Goal: Task Accomplishment & Management: Use online tool/utility

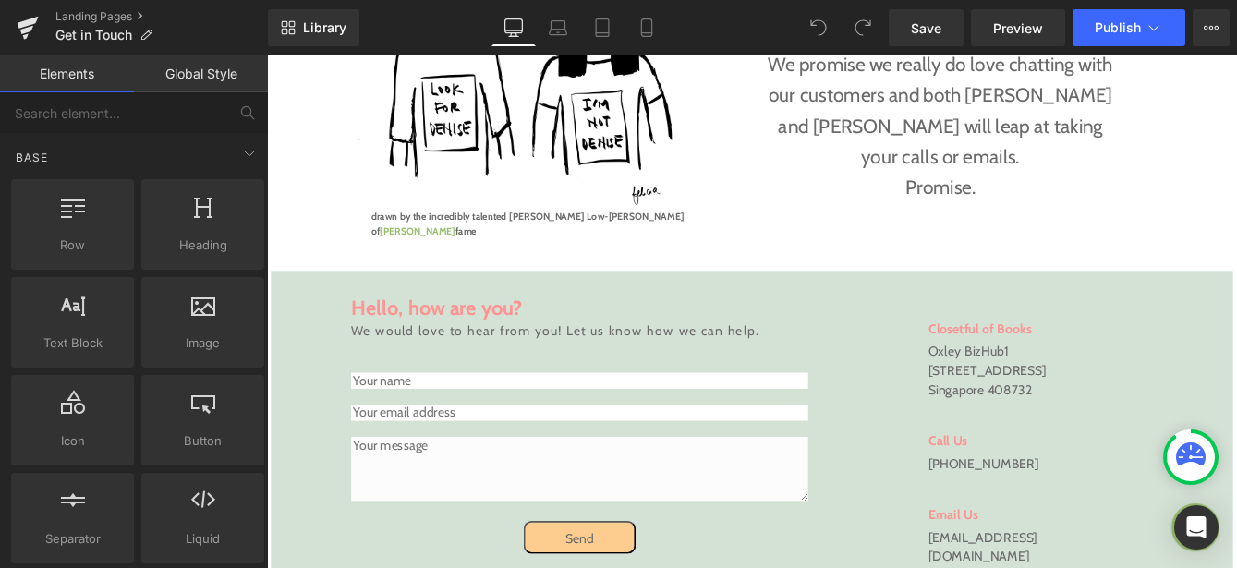
scroll to position [463, 0]
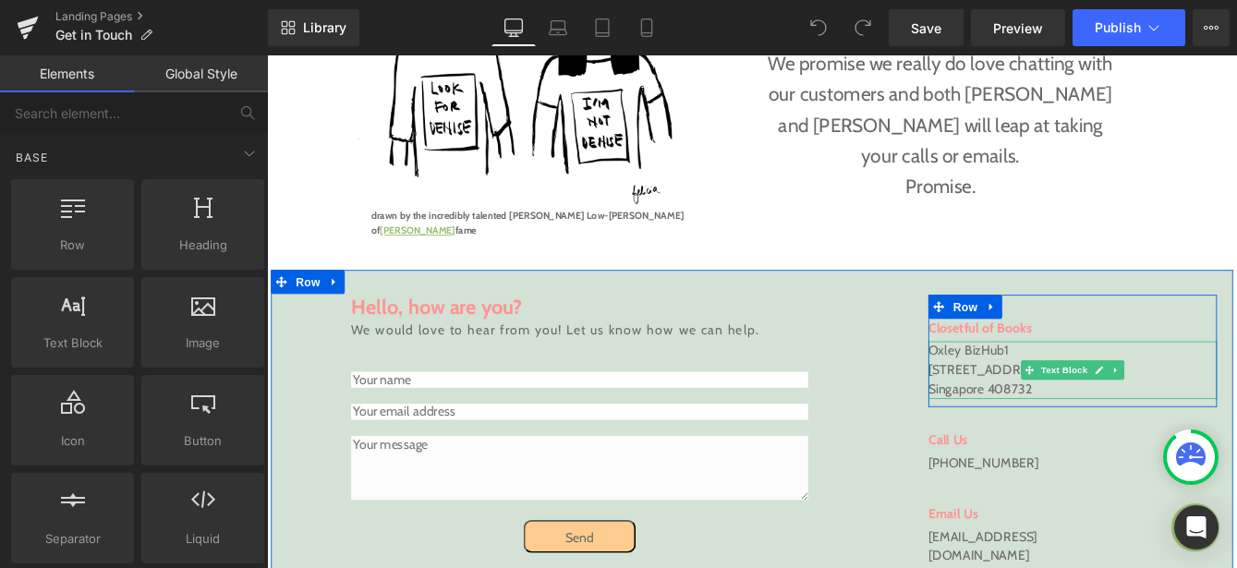
click at [1079, 410] on p "[STREET_ADDRESS]" at bounding box center [1195, 418] width 332 height 22
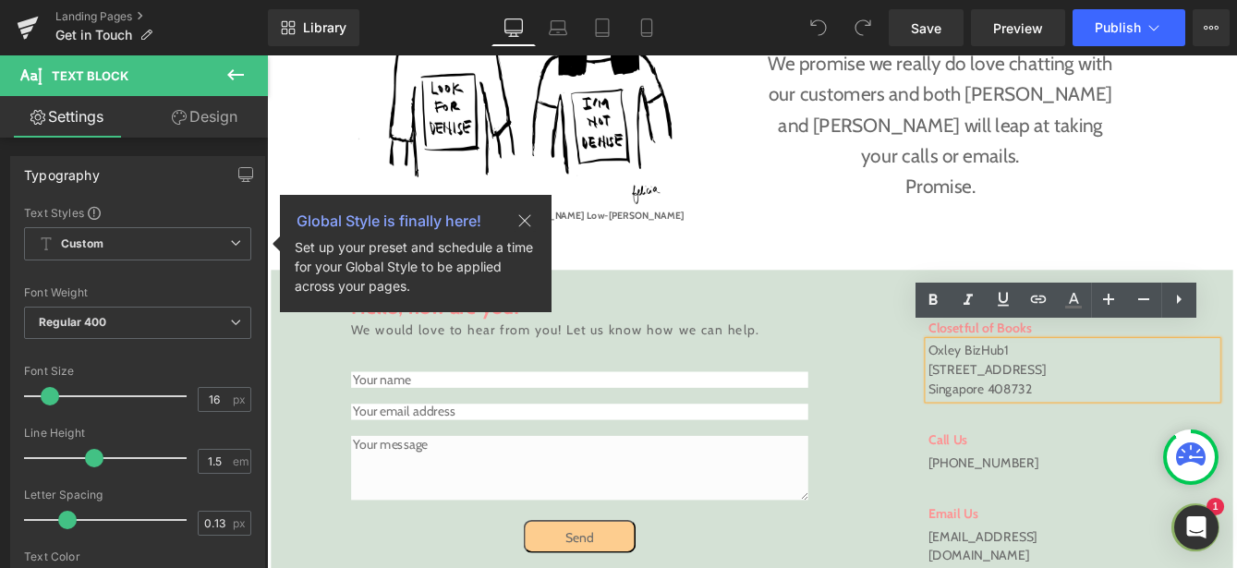
click at [1041, 409] on span "[STREET_ADDRESS]" at bounding box center [1097, 418] width 136 height 18
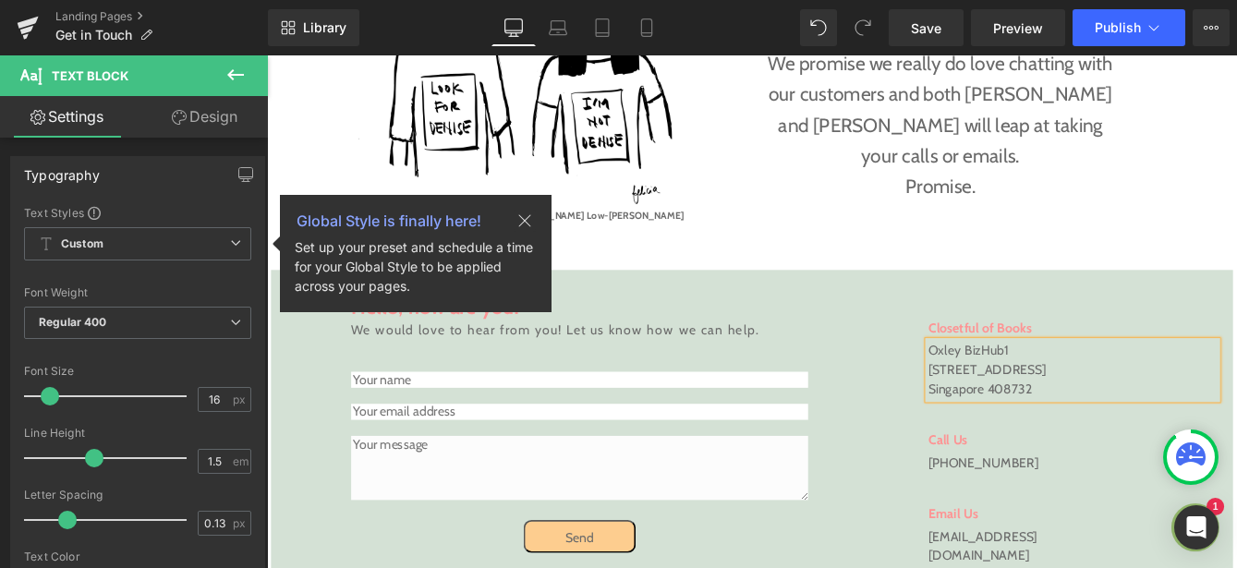
click at [1177, 407] on p "73, Ubi Road 1, #07-43" at bounding box center [1195, 418] width 332 height 22
click at [1150, 429] on p "Singapore 408732" at bounding box center [1195, 440] width 332 height 22
click at [938, 24] on span "Save" at bounding box center [926, 27] width 30 height 19
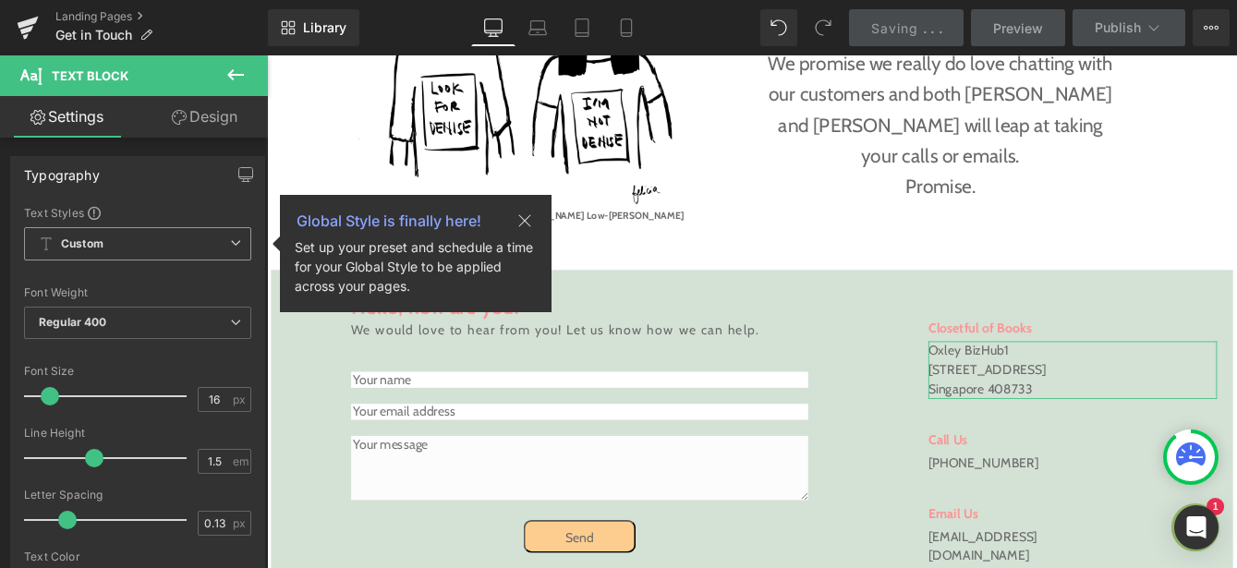
click at [518, 223] on icon at bounding box center [524, 221] width 22 height 22
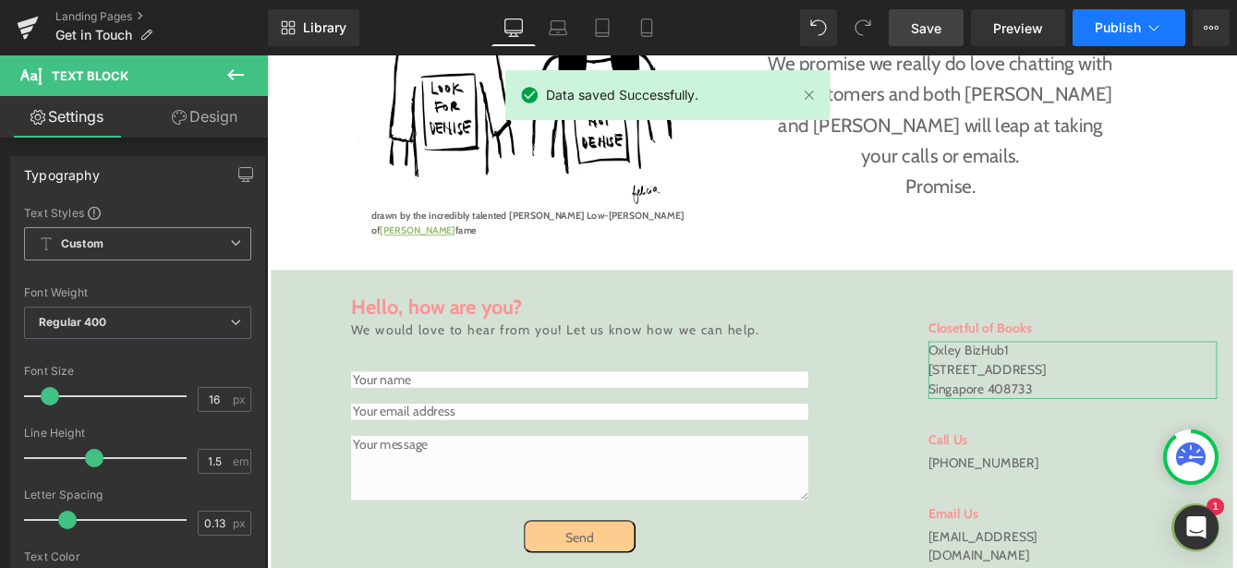
click at [1161, 41] on button "Publish" at bounding box center [1128, 27] width 113 height 37
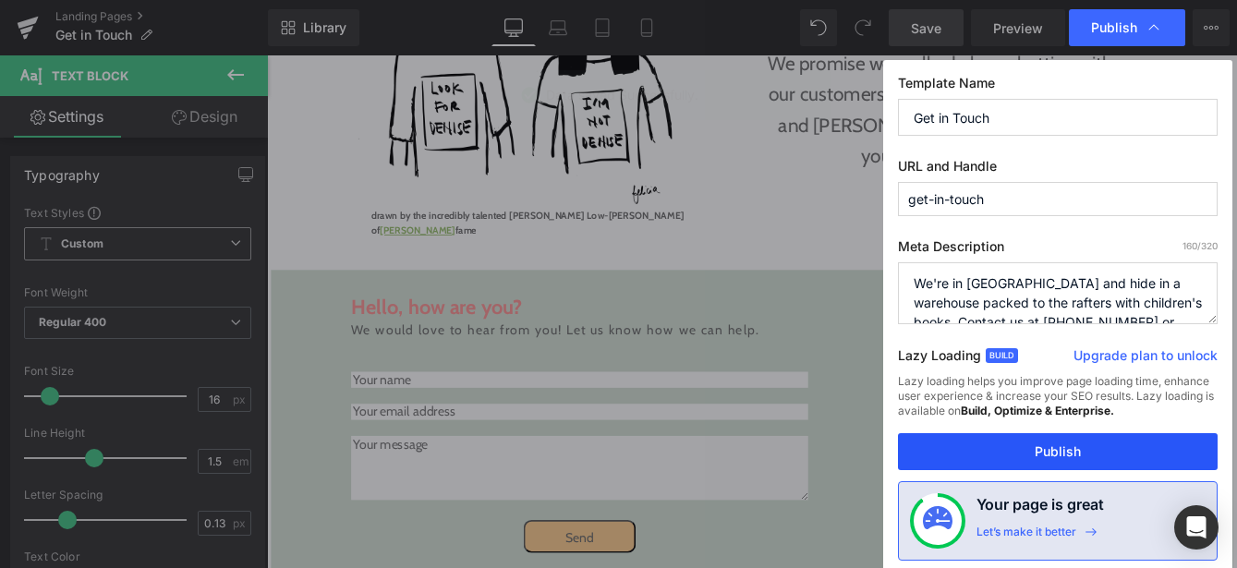
click at [1053, 448] on button "Publish" at bounding box center [1058, 451] width 320 height 37
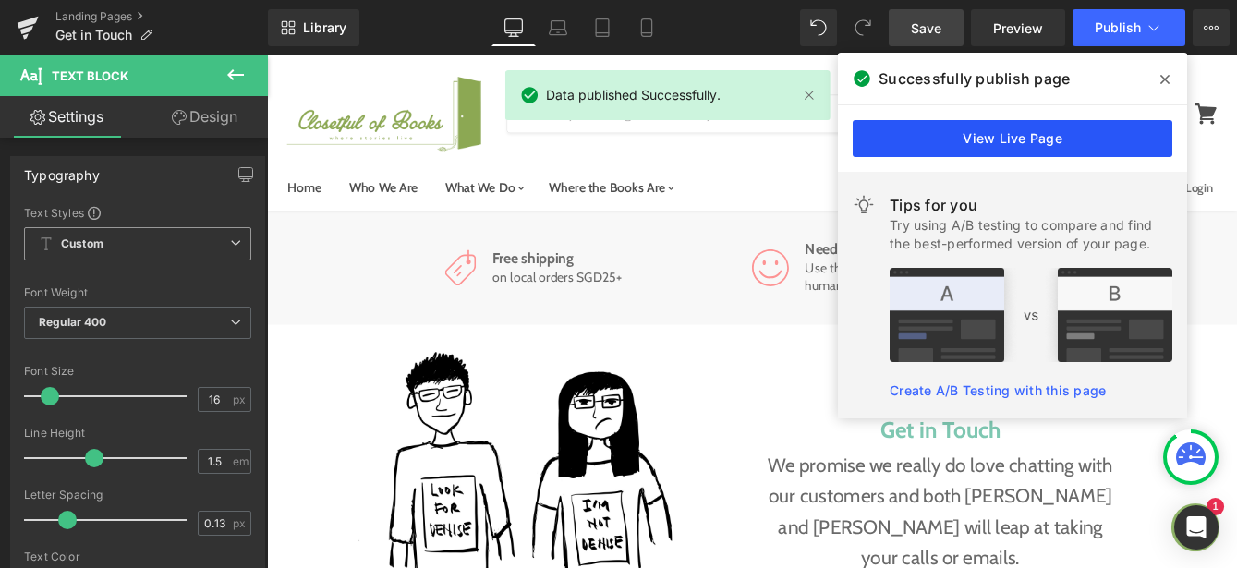
click at [1133, 127] on link "View Live Page" at bounding box center [1012, 138] width 320 height 37
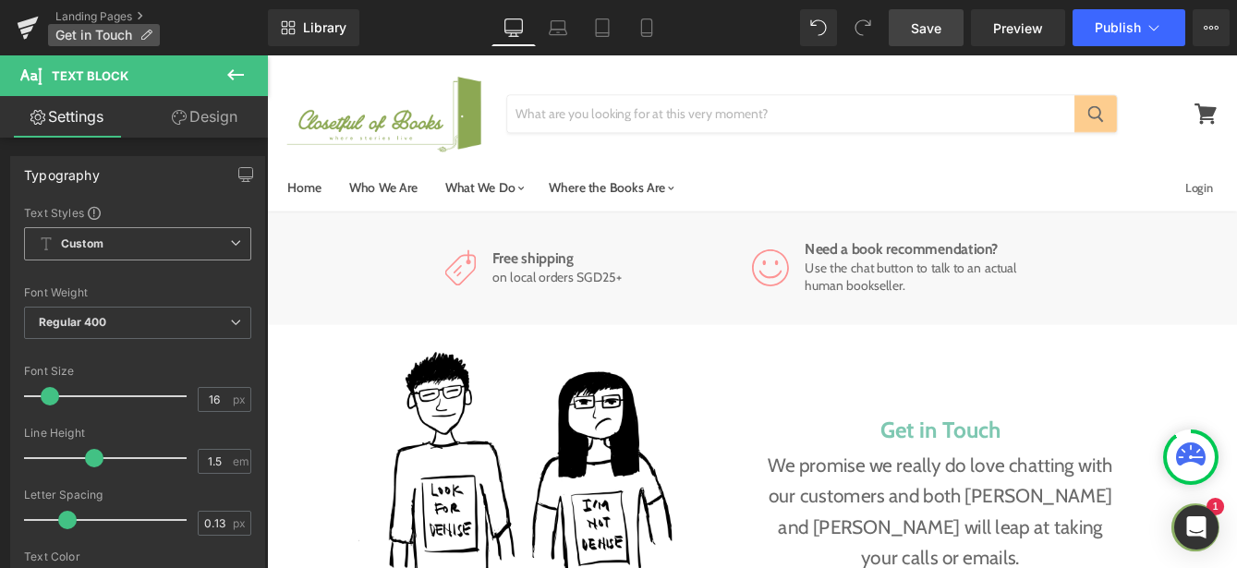
click at [83, 29] on span "Get in Touch" at bounding box center [93, 35] width 77 height 15
click at [84, 23] on link "Landing Pages" at bounding box center [161, 16] width 212 height 15
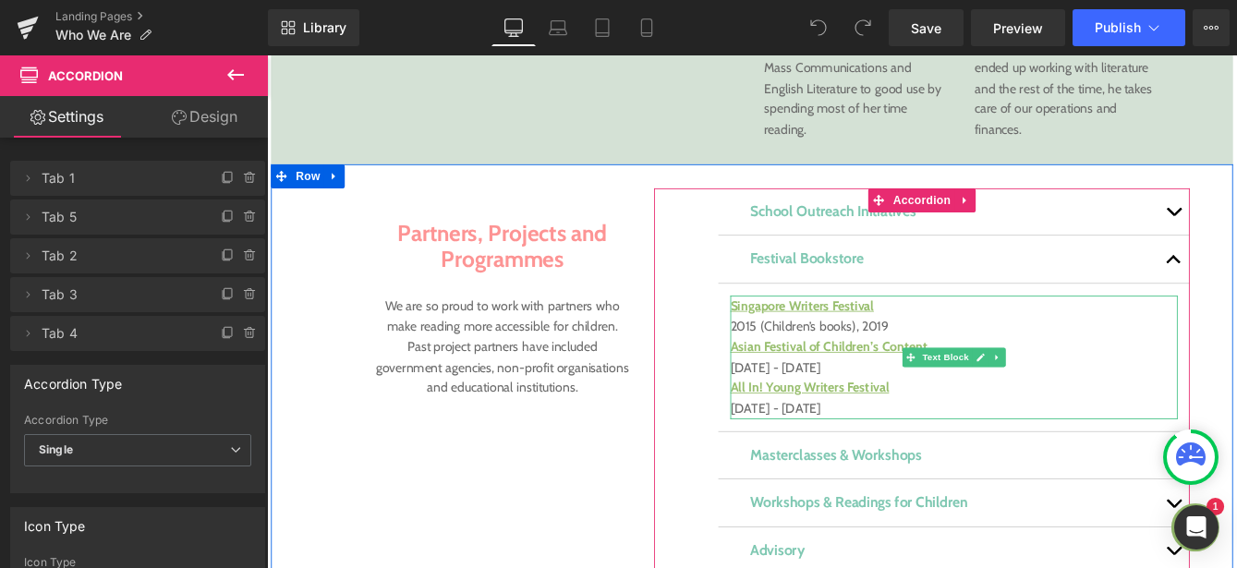
click at [988, 342] on p "Singapore Writers Festival 2015 (Children’s books), 2019 Asian Festival of Chil…" at bounding box center [1058, 391] width 515 height 118
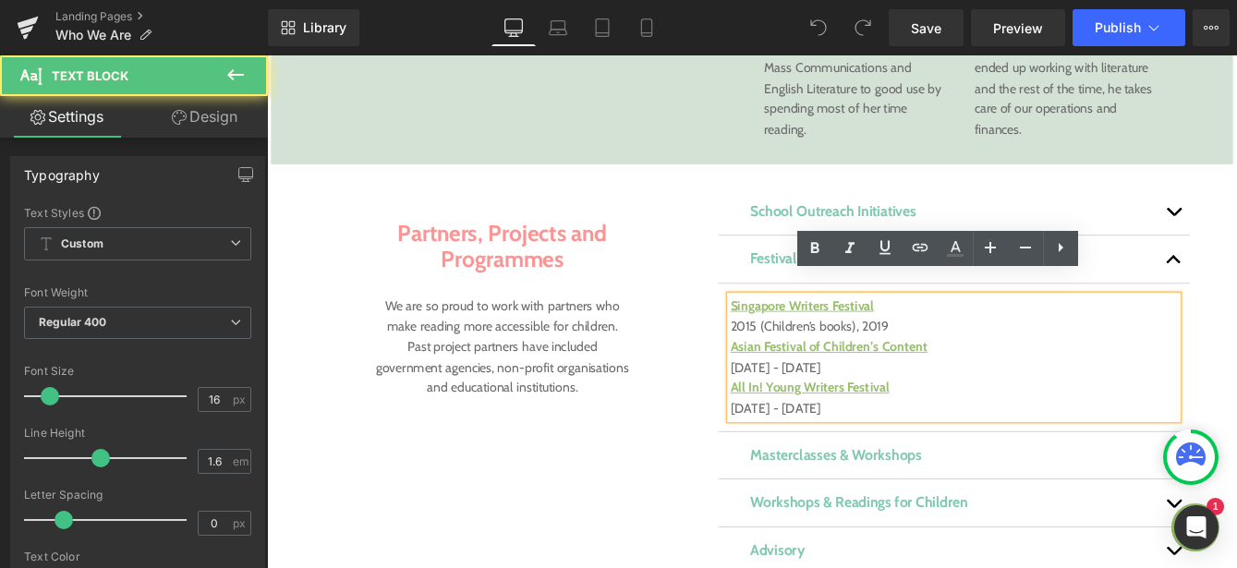
click at [989, 345] on p "Singapore Writers Festival 2015 (Children’s books), 2019 Asian Festival of Chil…" at bounding box center [1058, 391] width 515 height 118
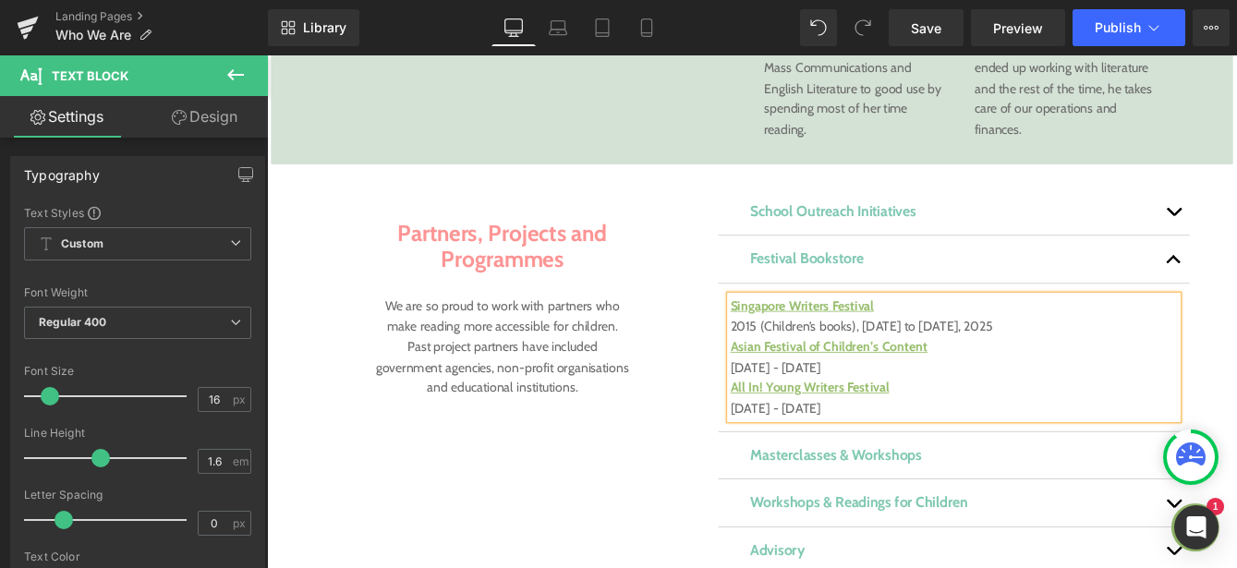
click at [916, 385] on p "Singapore Writers Festival 2015 (Children’s books), 2019 to 2023, 2025 Asian Fe…" at bounding box center [1058, 391] width 515 height 118
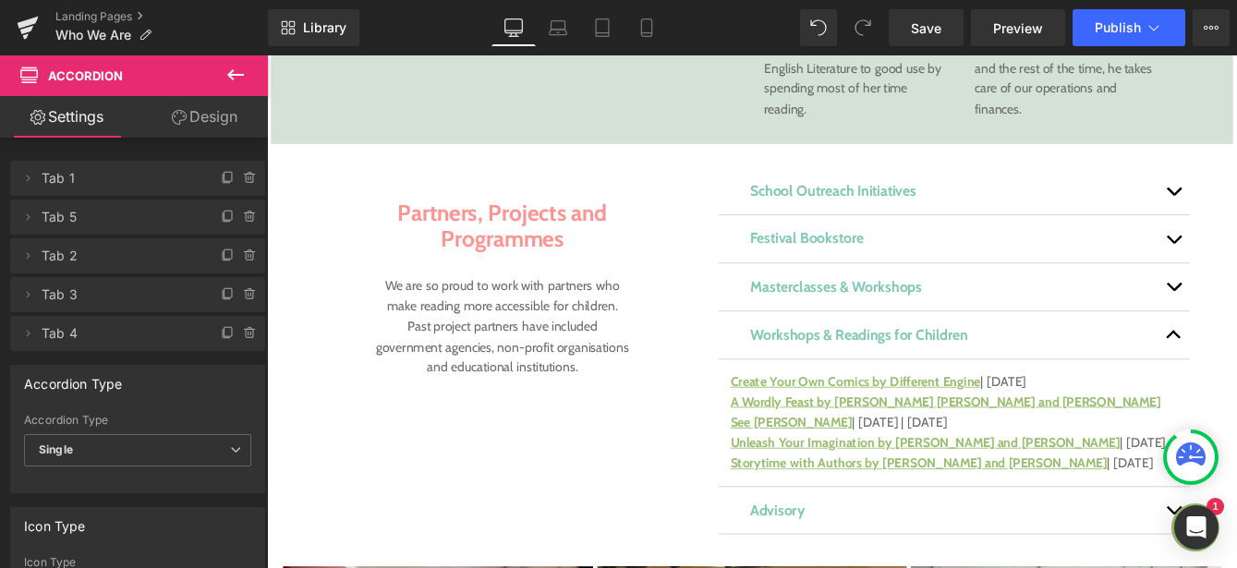
scroll to position [1525, 0]
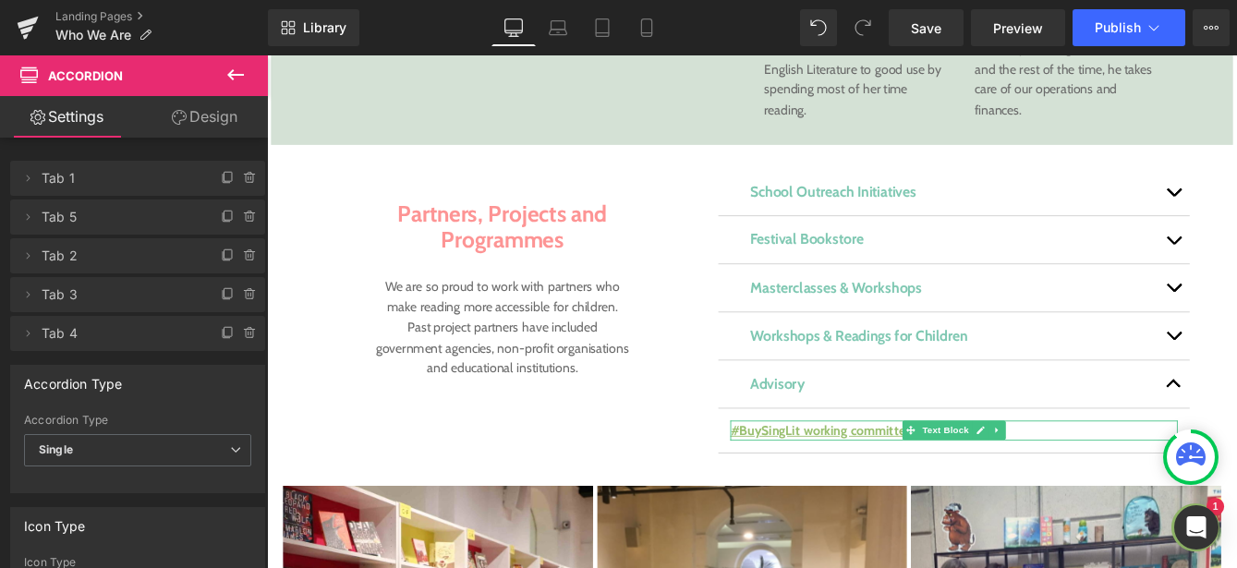
click at [1141, 477] on p "#BuySingLit working committee | 2017 to present" at bounding box center [1058, 489] width 515 height 24
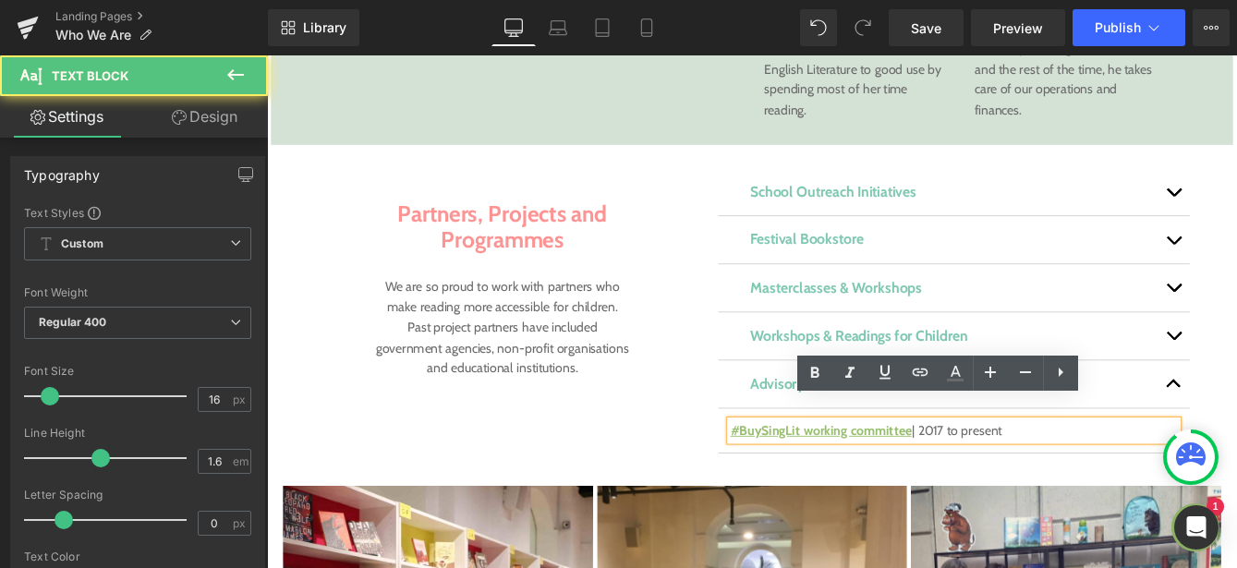
click at [1134, 477] on p "#BuySingLit working committee | 2017 to present" at bounding box center [1058, 489] width 515 height 24
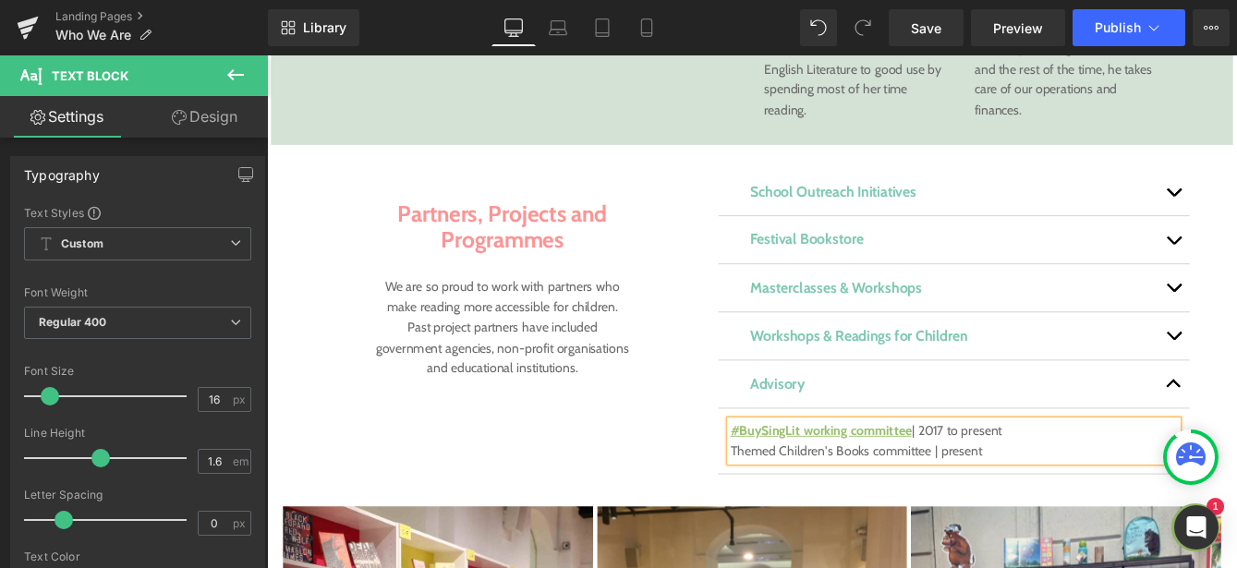
click at [1126, 477] on p "#BuySingLit working committee | 2017 to present" at bounding box center [1058, 489] width 515 height 24
drag, startPoint x: 1027, startPoint y: 487, endPoint x: 801, endPoint y: 484, distance: 226.3
click at [801, 500] on p "Themed Children's Books committee | present" at bounding box center [1058, 512] width 515 height 24
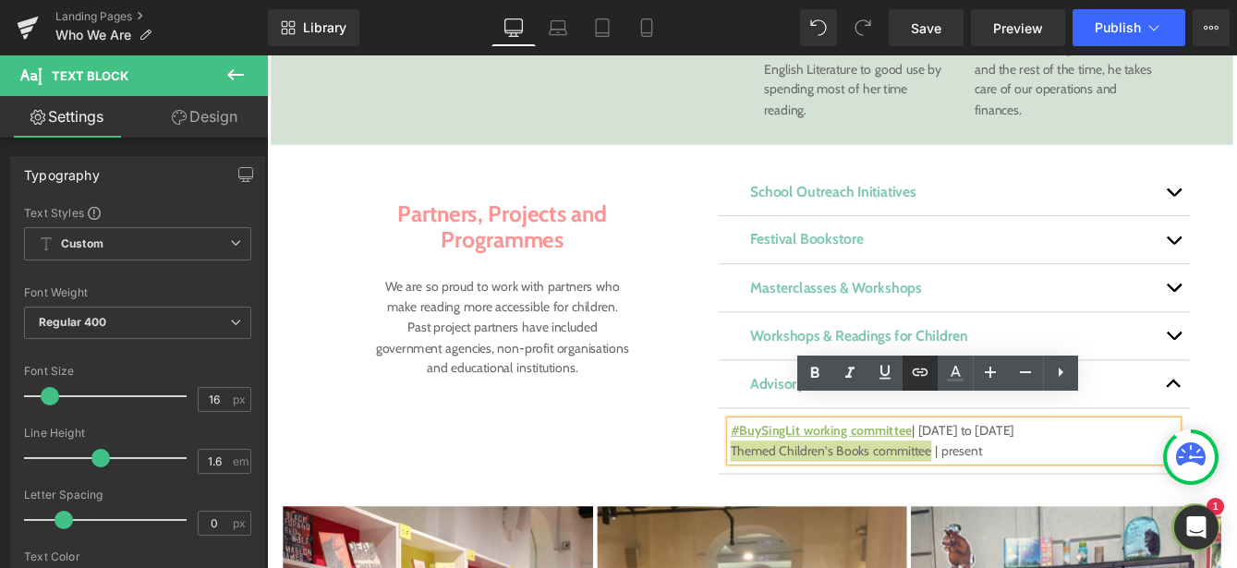
click at [926, 373] on icon at bounding box center [920, 372] width 22 height 22
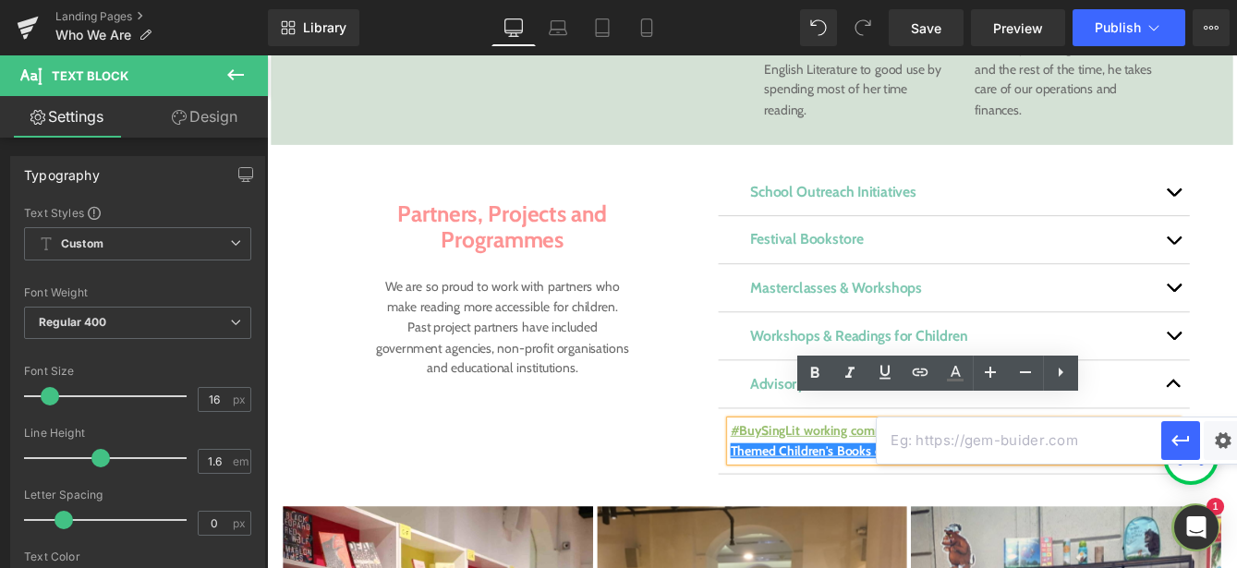
click at [946, 446] on input "text" at bounding box center [1018, 440] width 284 height 46
paste input "https://themedchildrensbooks.afcc.com.sg/"
type input "https://themedchildrensbooks.afcc.com.sg/"
click at [1225, 0] on div "Text Color Highlight Color #333333 Edit or remove link: Edit - Unlink - Cancel …" at bounding box center [618, 0] width 1237 height 0
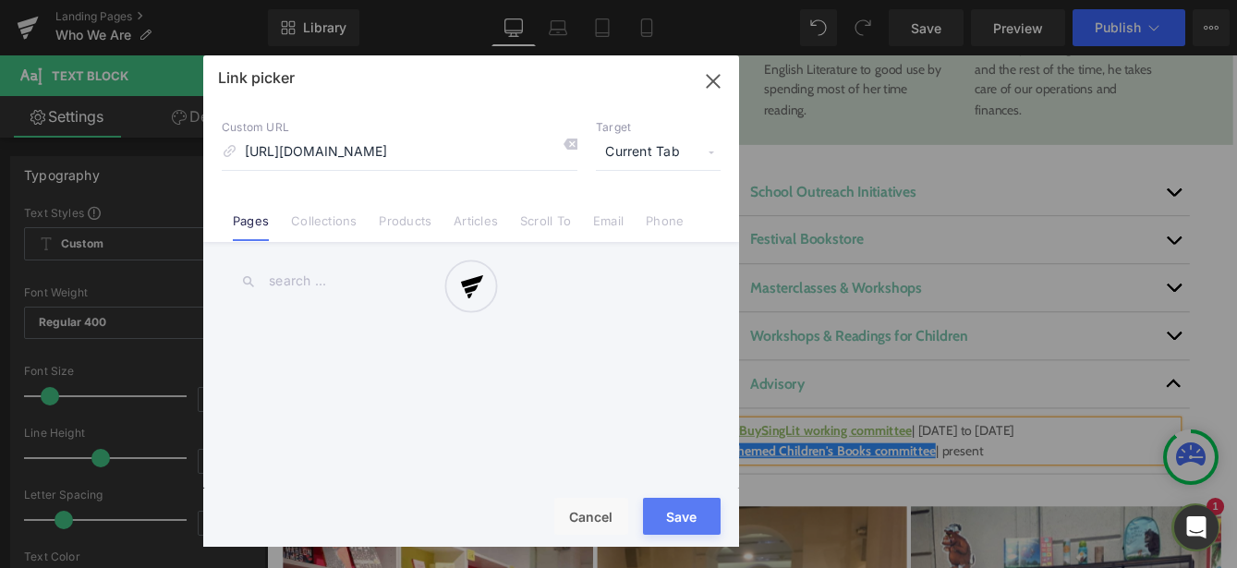
click at [638, 155] on div at bounding box center [471, 300] width 536 height 491
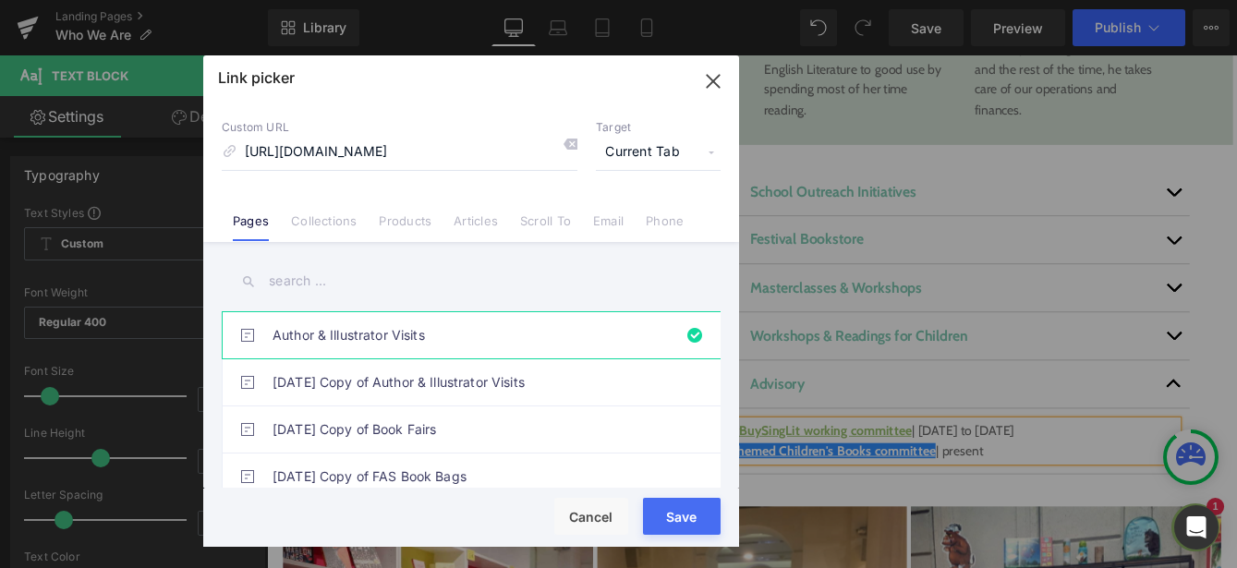
click at [691, 155] on span "Current Tab" at bounding box center [658, 152] width 125 height 35
click at [637, 214] on li "New Tab" at bounding box center [657, 218] width 143 height 32
click at [666, 513] on button "Save" at bounding box center [682, 516] width 78 height 37
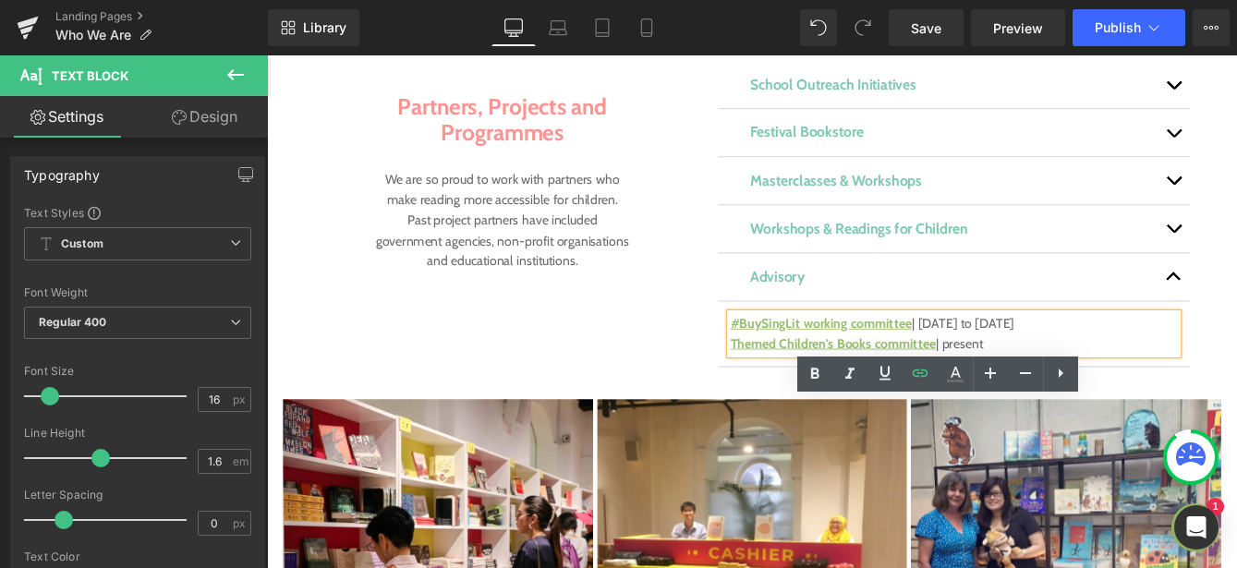
scroll to position [1524, 0]
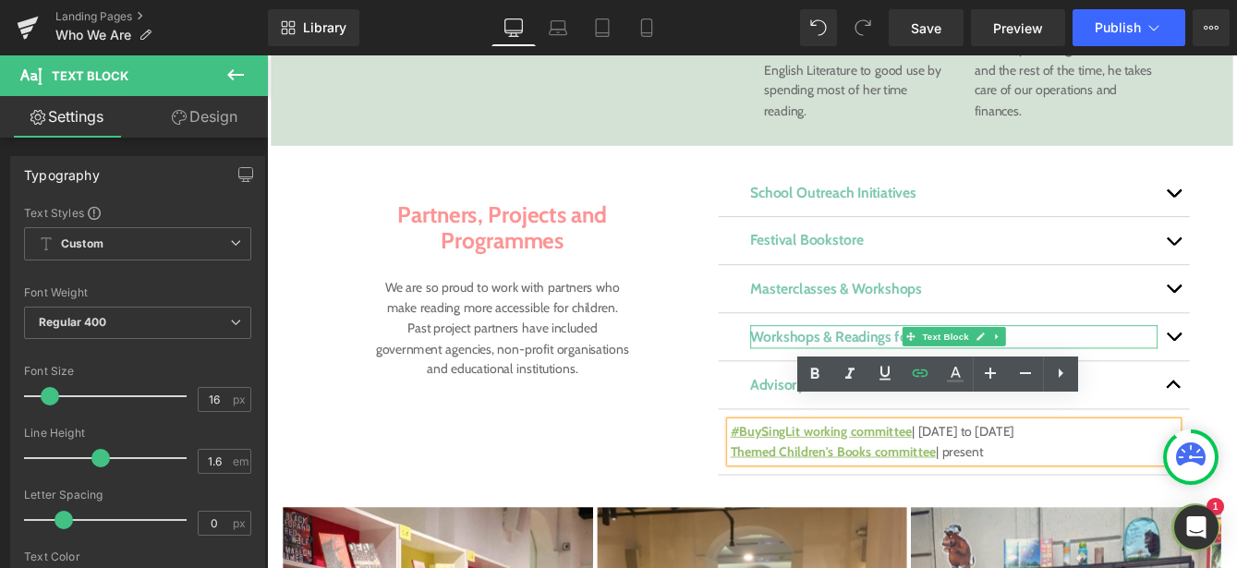
click at [891, 369] on b "Workshops & Readings for Children" at bounding box center [949, 379] width 250 height 20
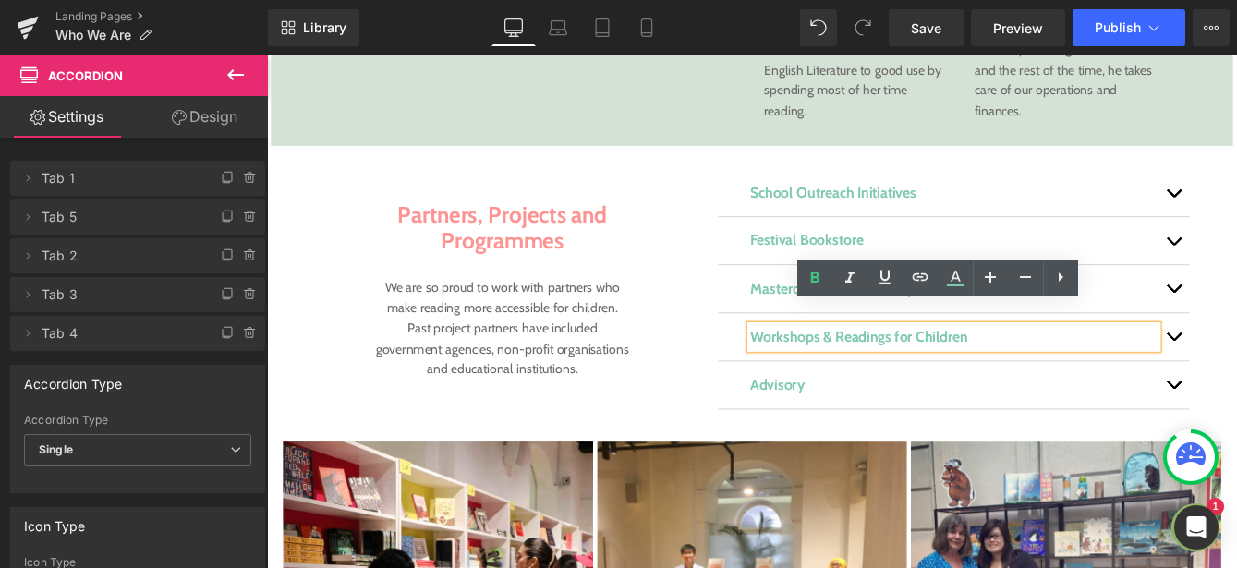
click at [1036, 187] on div "School Outreach Initiatives Text Block" at bounding box center [1058, 214] width 543 height 55
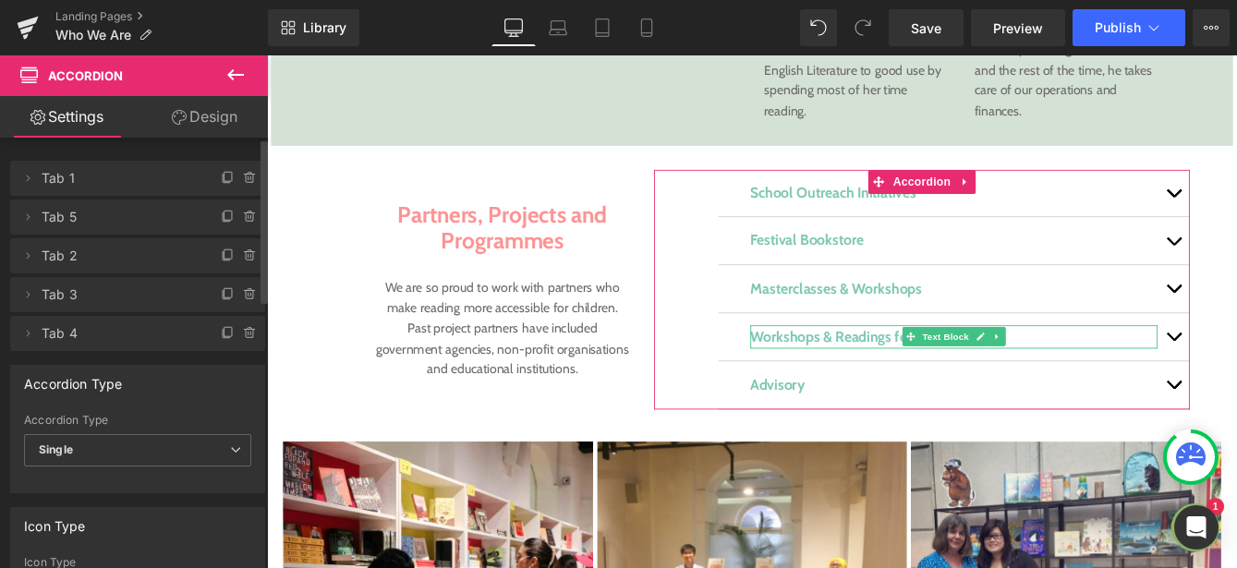
click at [73, 294] on span "Tab 3" at bounding box center [119, 294] width 155 height 35
click at [246, 289] on icon at bounding box center [250, 294] width 15 height 15
click at [231, 291] on button "Delete" at bounding box center [230, 296] width 58 height 24
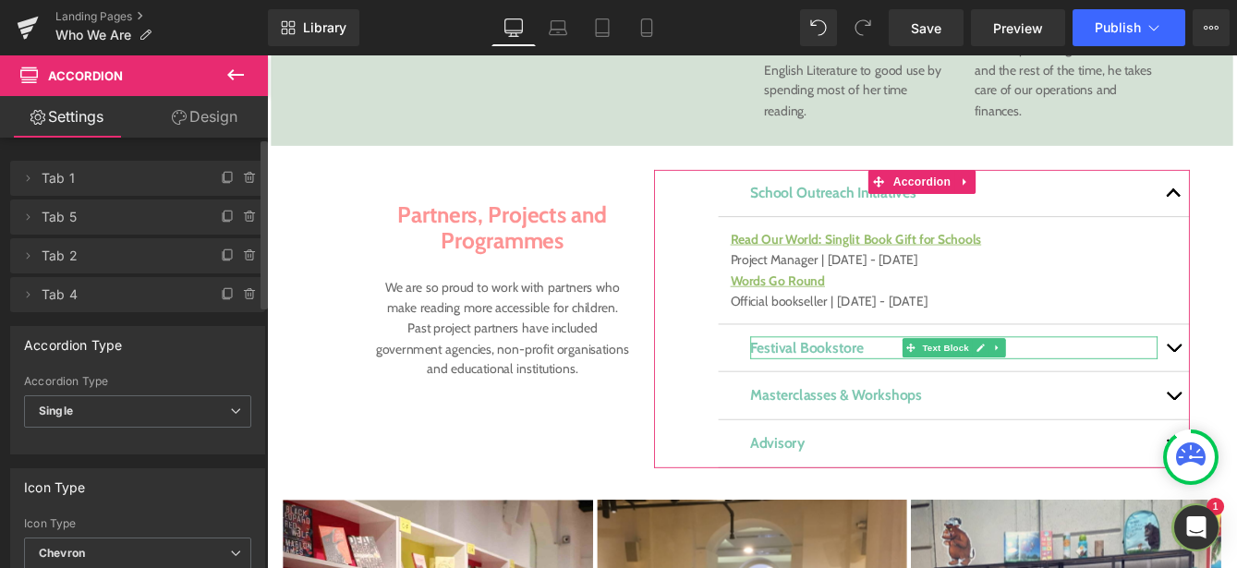
click at [97, 211] on span "Tab 5" at bounding box center [119, 216] width 155 height 35
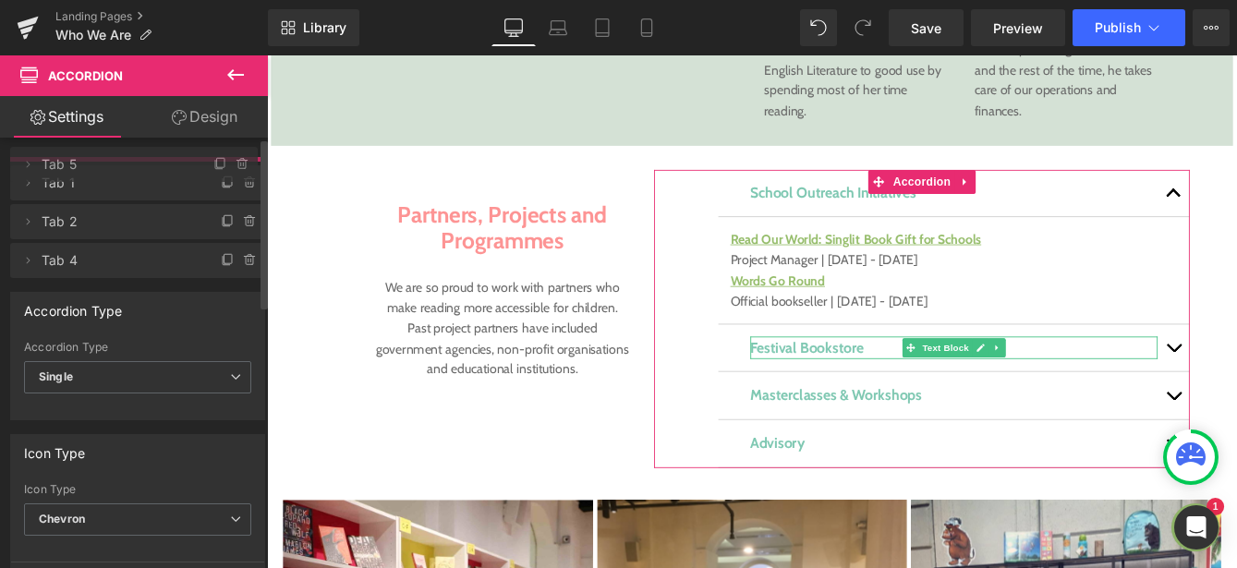
drag, startPoint x: 139, startPoint y: 215, endPoint x: 136, endPoint y: 163, distance: 52.7
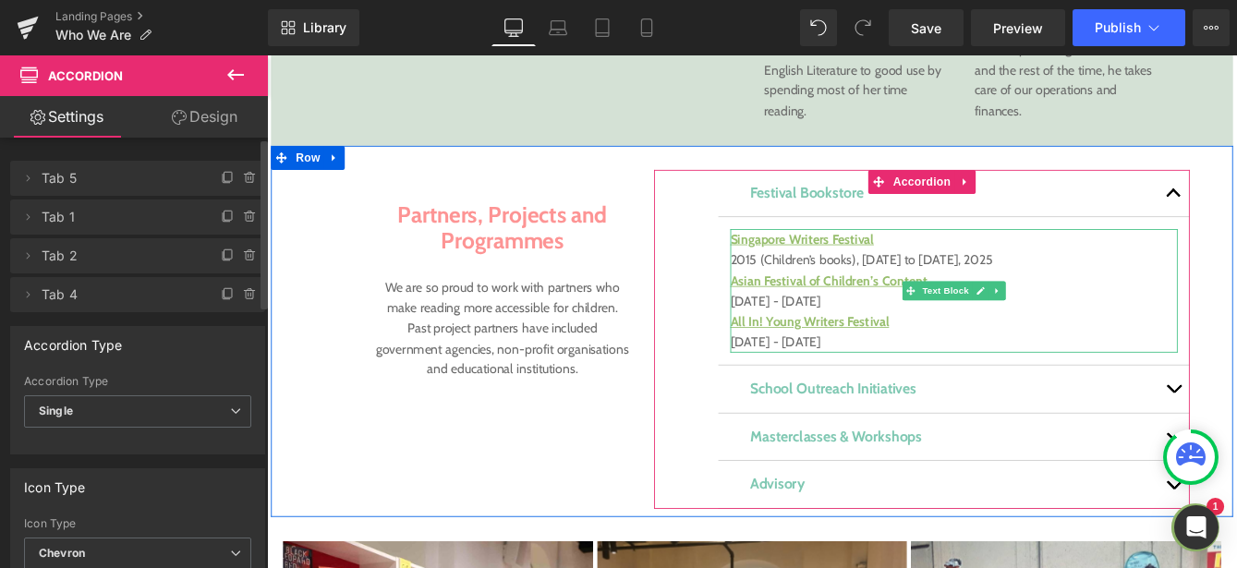
click at [838, 315] on p "Singapore Writers Festival 2015 (Children’s books), 2019 to 2023, 2025 Asian Fe…" at bounding box center [1058, 315] width 515 height 118
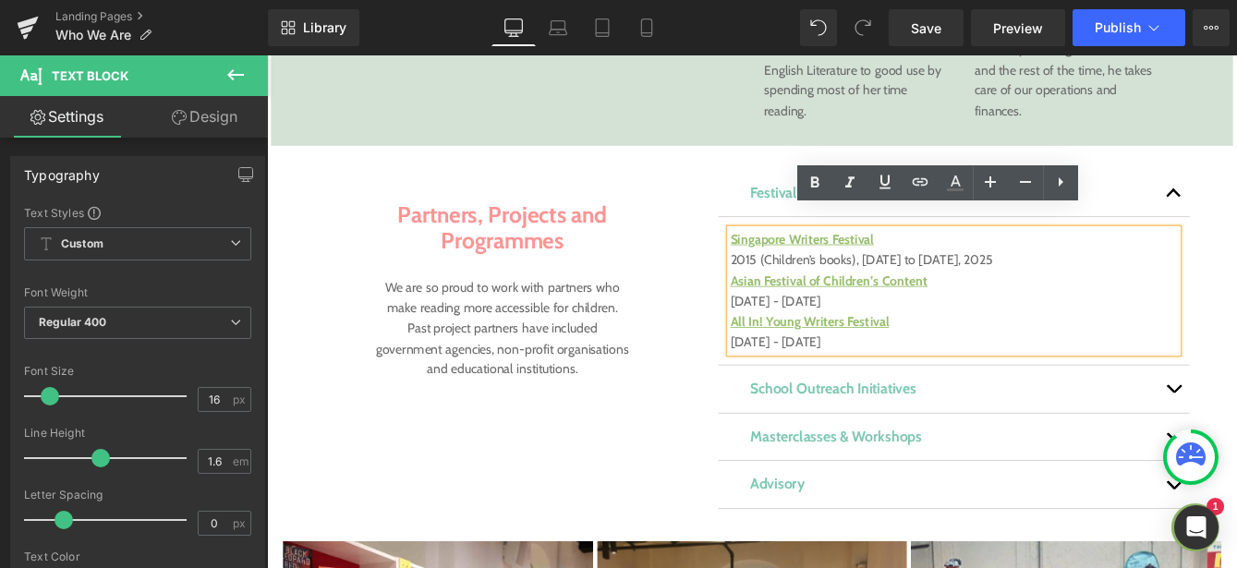
click at [839, 314] on p "Singapore Writers Festival 2015 (Children’s books), 2019 to 2023, 2025 Asian Fe…" at bounding box center [1058, 315] width 515 height 118
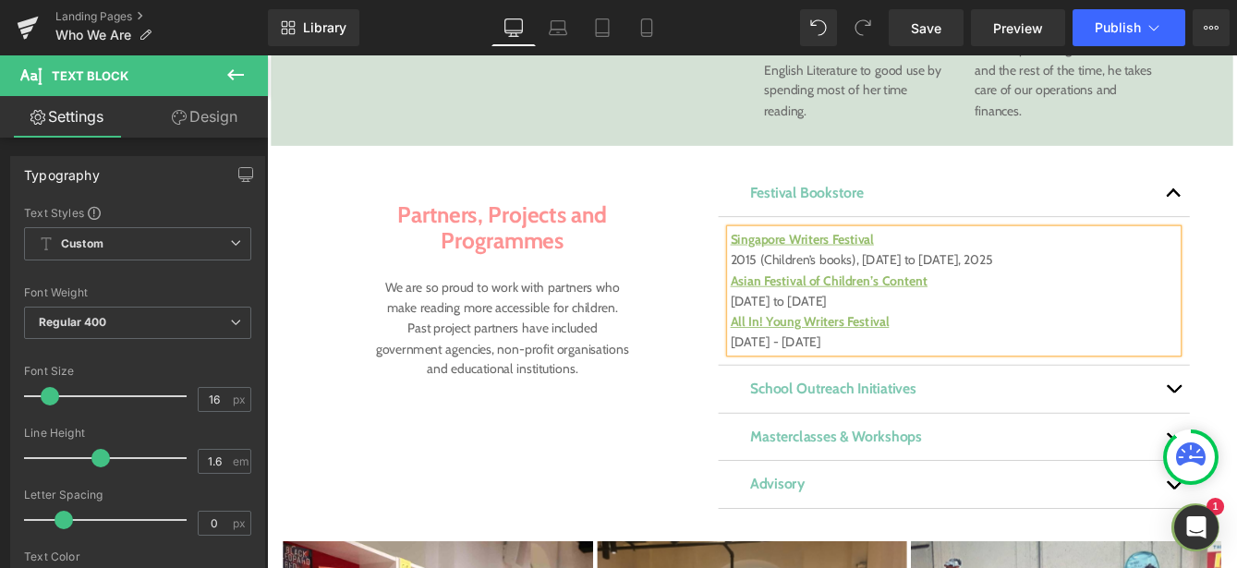
click at [840, 374] on p "2015 - 2018" at bounding box center [1058, 386] width 515 height 24
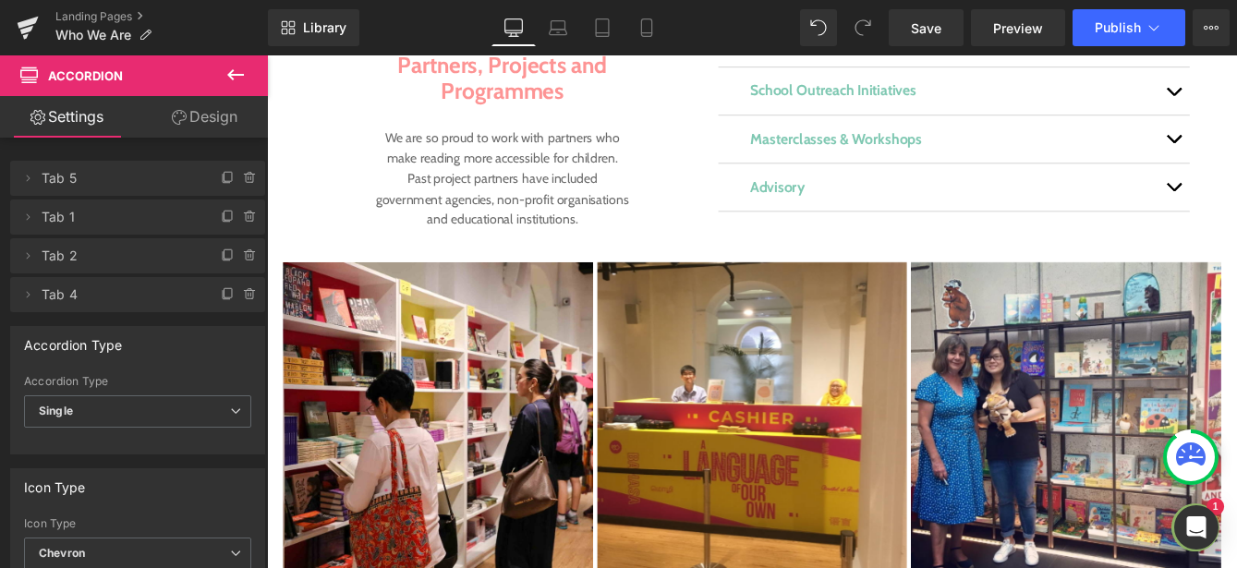
scroll to position [1737, 0]
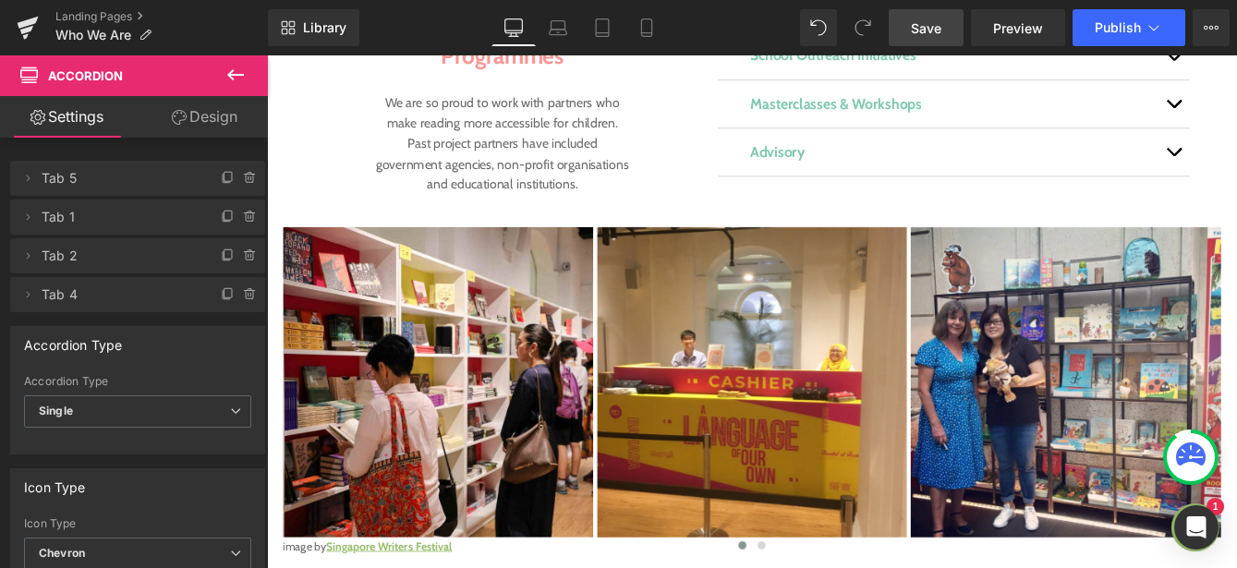
click at [927, 30] on span "Save" at bounding box center [926, 27] width 30 height 19
click at [1162, 24] on icon at bounding box center [1153, 27] width 18 height 18
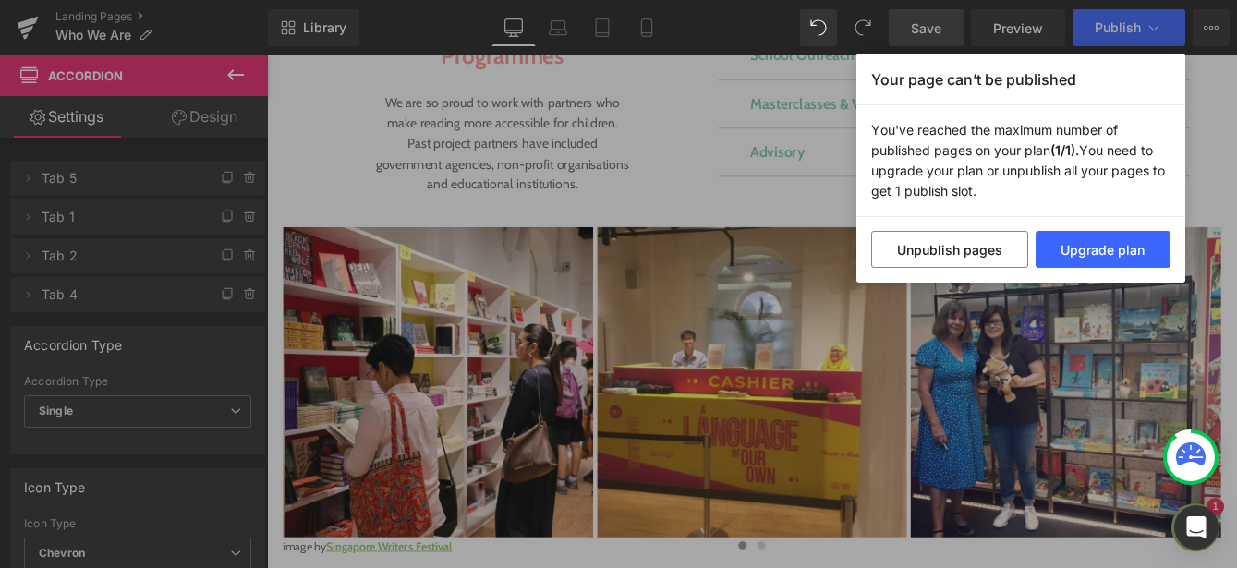
click at [779, 130] on div "Your page can’t be published You've reached the maximum number of published pag…" at bounding box center [618, 284] width 1237 height 568
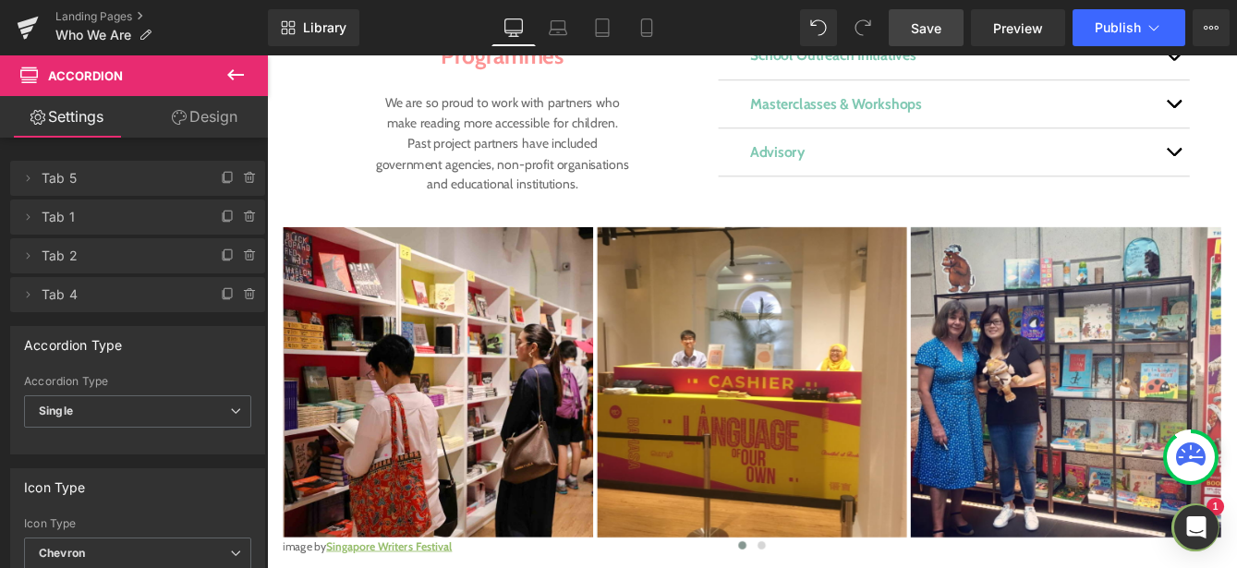
click at [927, 33] on span "Save" at bounding box center [926, 27] width 30 height 19
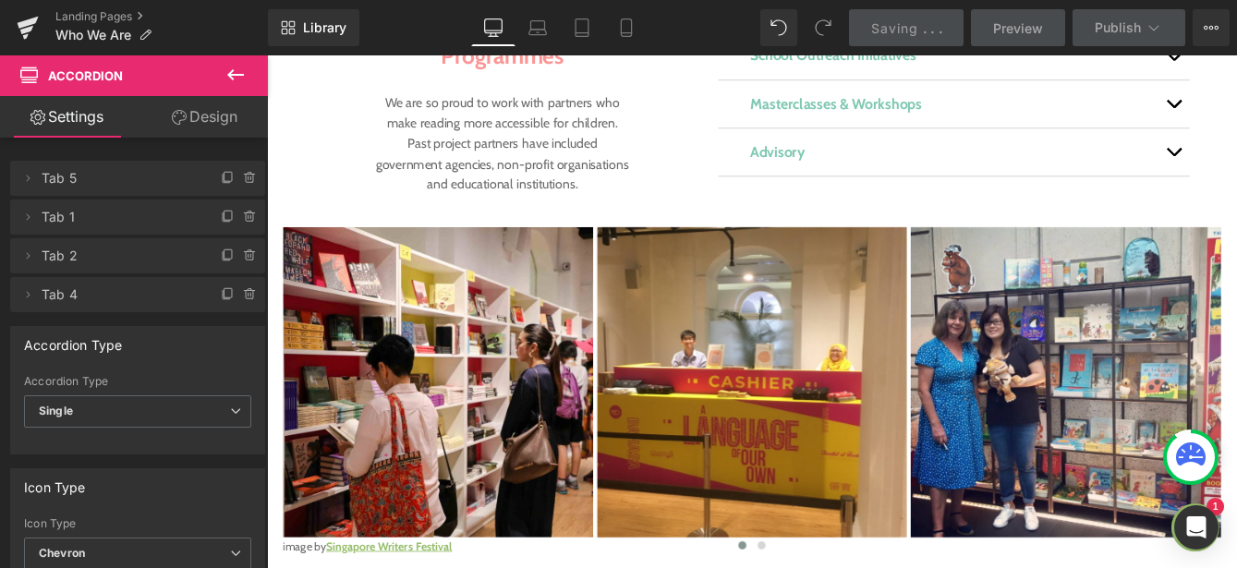
click at [1077, 153] on div "Advisory Text Block" at bounding box center [1058, 166] width 469 height 27
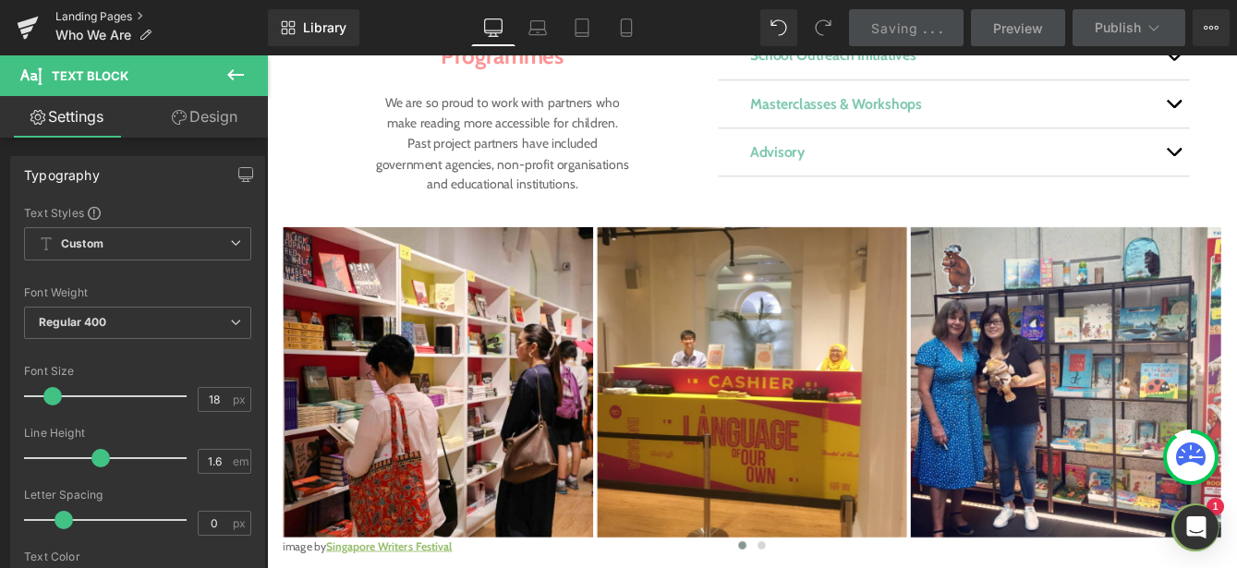
click at [67, 12] on link "Landing Pages" at bounding box center [161, 16] width 212 height 15
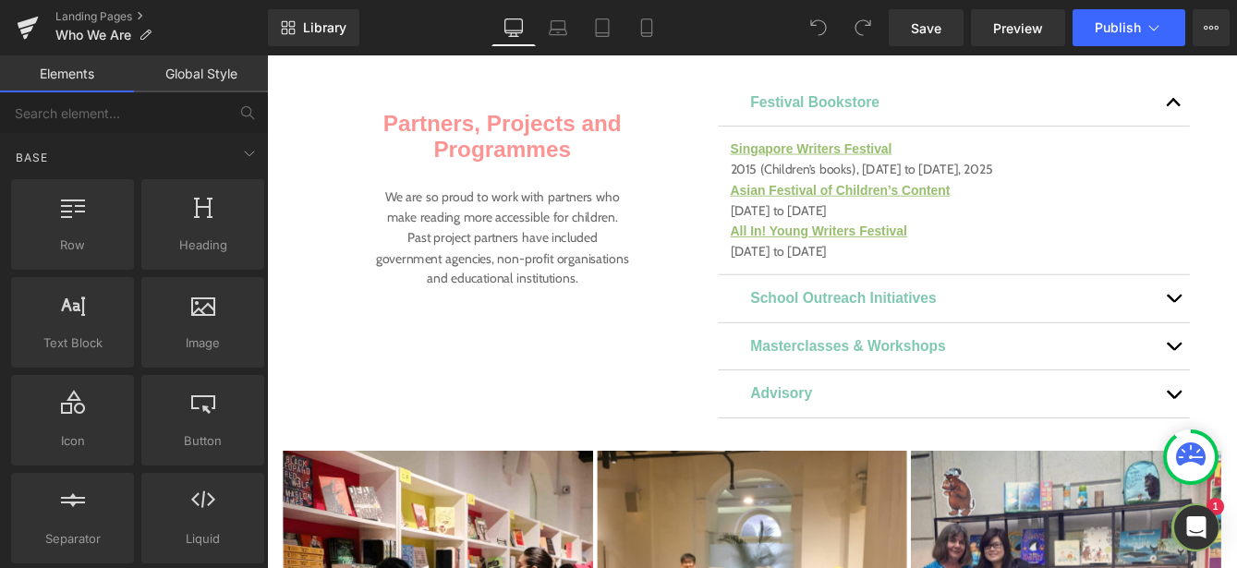
scroll to position [1587, 0]
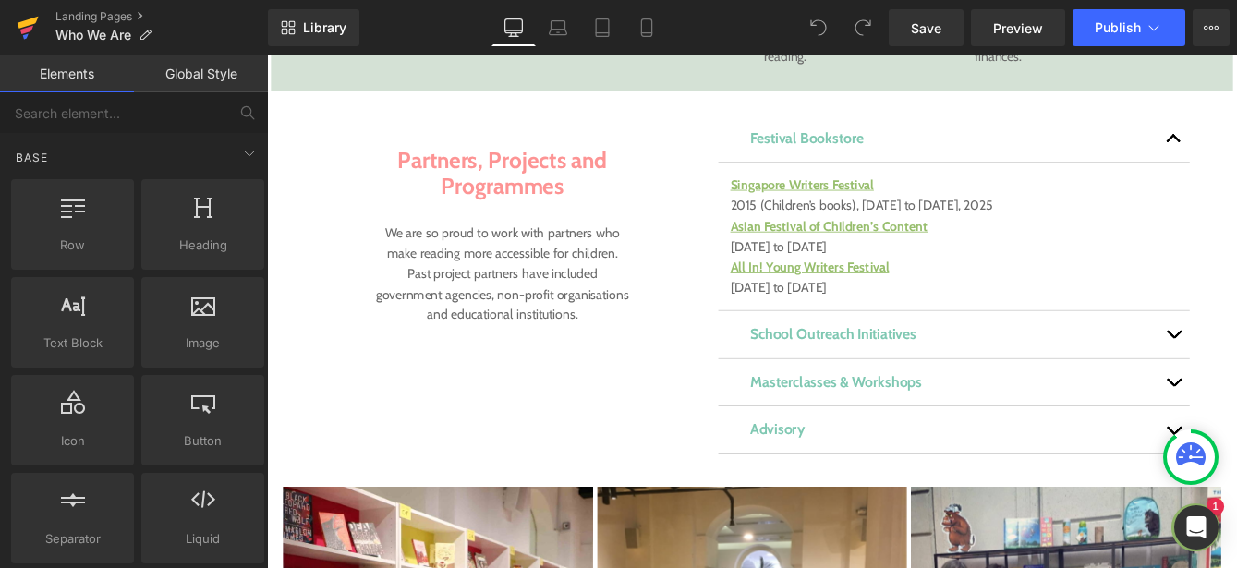
click at [23, 23] on icon at bounding box center [28, 23] width 21 height 12
